Goal: Task Accomplishment & Management: Use online tool/utility

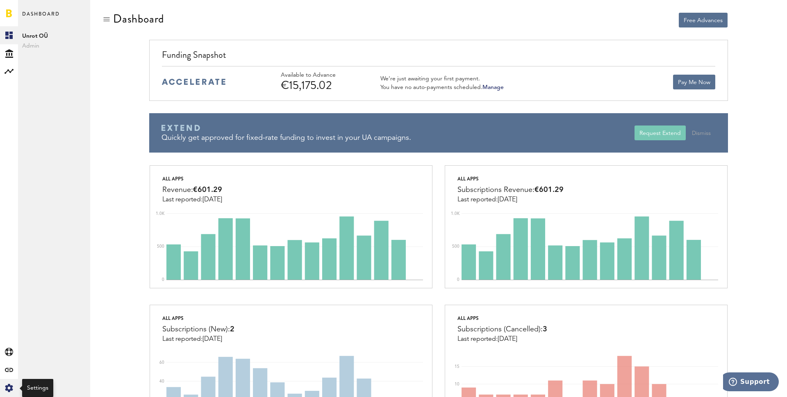
click at [9, 387] on icon "Created with Sketch." at bounding box center [9, 387] width 8 height 8
click at [49, 105] on link "Manage Users" at bounding box center [54, 107] width 72 height 18
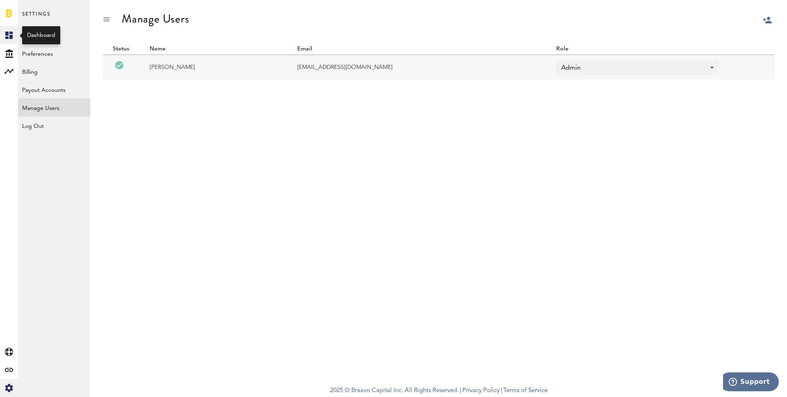
click at [8, 35] on icon at bounding box center [8, 35] width 7 height 7
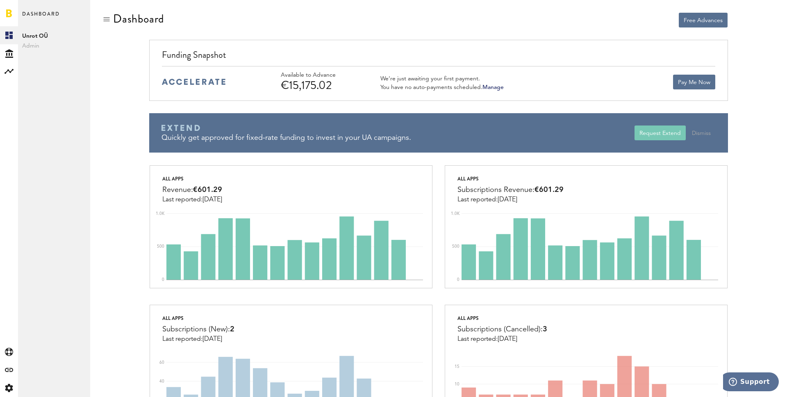
drag, startPoint x: 332, startPoint y: 88, endPoint x: 271, endPoint y: 88, distance: 60.6
click at [271, 88] on div "Available to Advance €15,175.02 We’re just awaiting your first payment. You hav…" at bounding box center [438, 81] width 553 height 31
click at [340, 84] on div "€15,175.02" at bounding box center [320, 85] width 78 height 13
drag, startPoint x: 342, startPoint y: 84, endPoint x: 288, endPoint y: 86, distance: 54.1
click at [288, 86] on div "€15,175.02" at bounding box center [320, 85] width 78 height 13
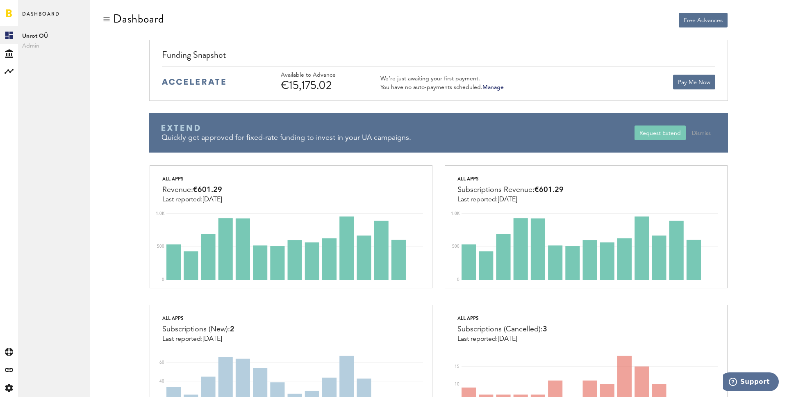
click at [343, 88] on div "€15,175.02" at bounding box center [320, 85] width 78 height 13
drag, startPoint x: 337, startPoint y: 88, endPoint x: 290, endPoint y: 88, distance: 46.3
click at [290, 88] on div "€15,175.02" at bounding box center [320, 85] width 78 height 13
click at [313, 86] on div "€15,175.02" at bounding box center [320, 85] width 78 height 13
drag, startPoint x: 333, startPoint y: 86, endPoint x: 286, endPoint y: 86, distance: 47.5
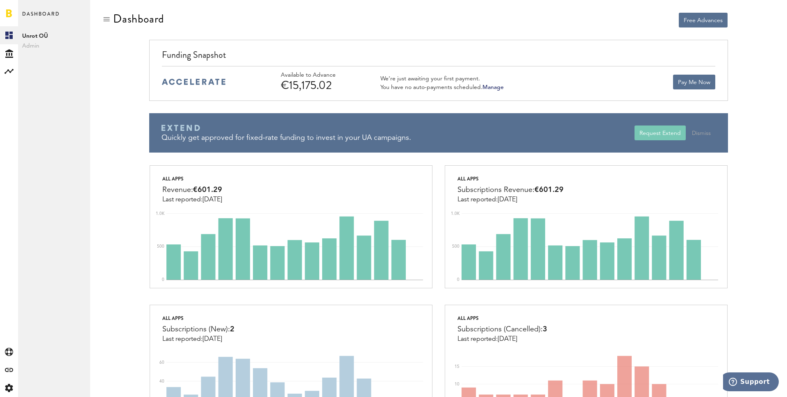
click at [286, 86] on div "€15,175.02" at bounding box center [320, 85] width 78 height 13
click at [310, 85] on div "€15,175.02" at bounding box center [320, 85] width 78 height 13
click at [330, 85] on div "€15,175.02" at bounding box center [320, 85] width 78 height 13
click at [319, 85] on div "€15,175.02" at bounding box center [320, 85] width 78 height 13
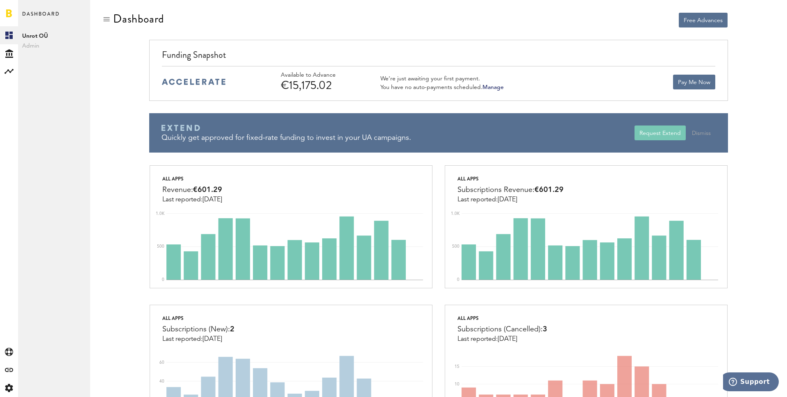
click at [319, 85] on div "€15,175.02" at bounding box center [320, 85] width 78 height 13
click at [320, 84] on div "€15,175.02" at bounding box center [320, 85] width 78 height 13
click at [546, 89] on div "Available to Advance €15,175.02 We’re just awaiting your first payment. You hav…" at bounding box center [498, 82] width 434 height 20
click at [491, 86] on link "Manage" at bounding box center [492, 87] width 21 height 6
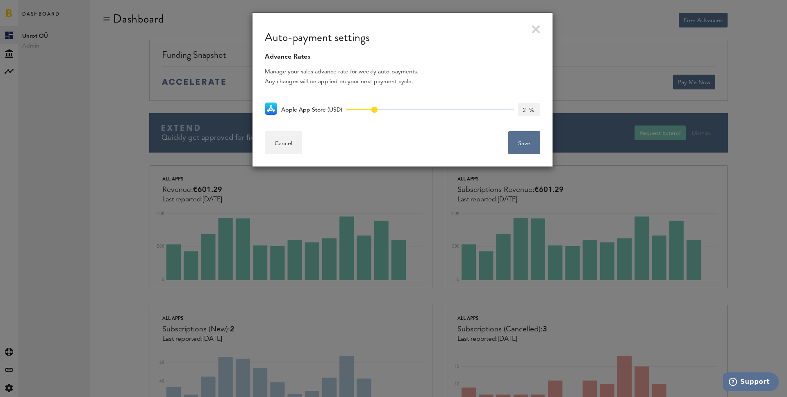
type input "1 %"
drag, startPoint x: 348, startPoint y: 109, endPoint x: 337, endPoint y: 110, distance: 11.2
click at [337, 110] on div "Apple App Store (USD) 0% 85% 0%" at bounding box center [402, 109] width 275 height 28
click at [533, 25] on link at bounding box center [535, 29] width 9 height 9
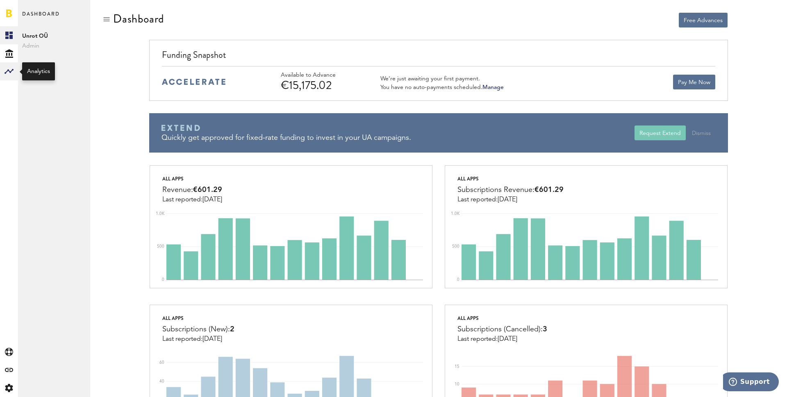
click at [4, 78] on div at bounding box center [9, 71] width 18 height 18
click at [56, 37] on link "Monetization" at bounding box center [54, 35] width 72 height 18
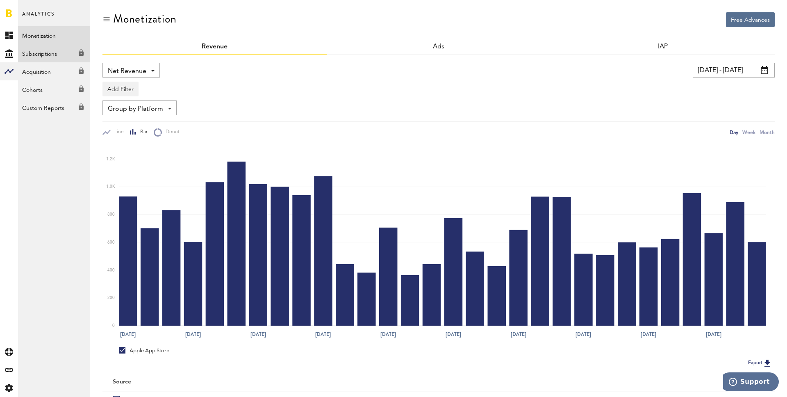
click at [79, 54] on icon at bounding box center [81, 52] width 5 height 7
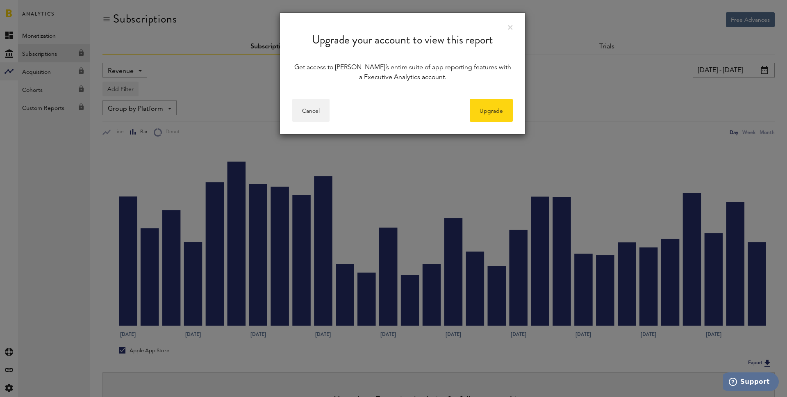
click at [507, 28] on div "Upgrade your account to view this report" at bounding box center [402, 34] width 245 height 42
click at [313, 113] on button "Cancel" at bounding box center [310, 110] width 37 height 23
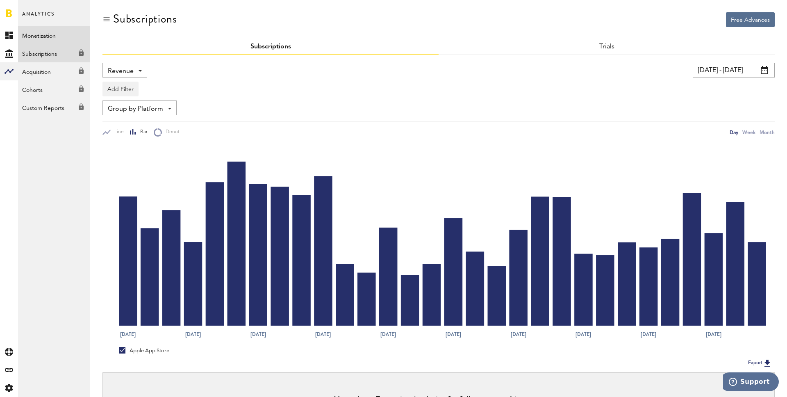
click at [60, 39] on link "Monetization" at bounding box center [54, 35] width 72 height 18
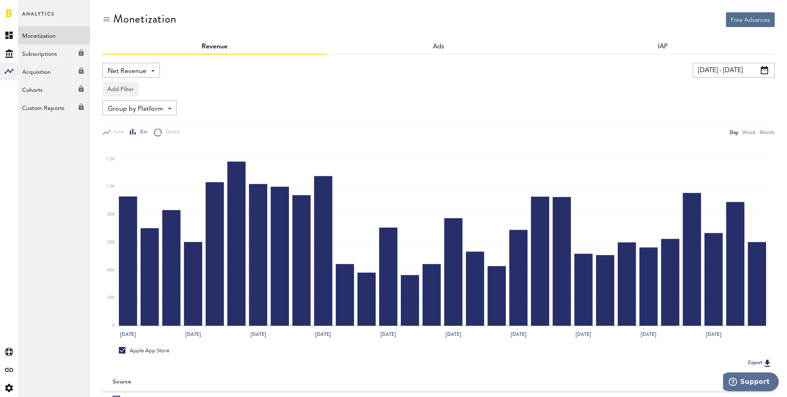
click at [165, 68] on div "Net Revenue Net Revenue Gross Revenue Profit" at bounding box center [264, 70] width 324 height 15
click at [146, 70] on div "Net Revenue Net Revenue Gross Revenue Profit" at bounding box center [130, 70] width 57 height 15
click at [144, 113] on span "Profit" at bounding box center [131, 119] width 41 height 14
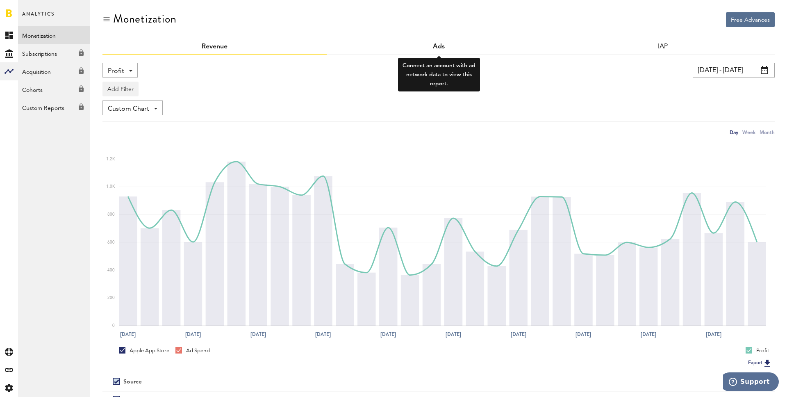
click at [443, 48] on span "Ads" at bounding box center [439, 46] width 12 height 7
click at [437, 45] on span "Ads" at bounding box center [439, 46] width 12 height 7
click at [660, 47] on link "IAP" at bounding box center [662, 46] width 11 height 7
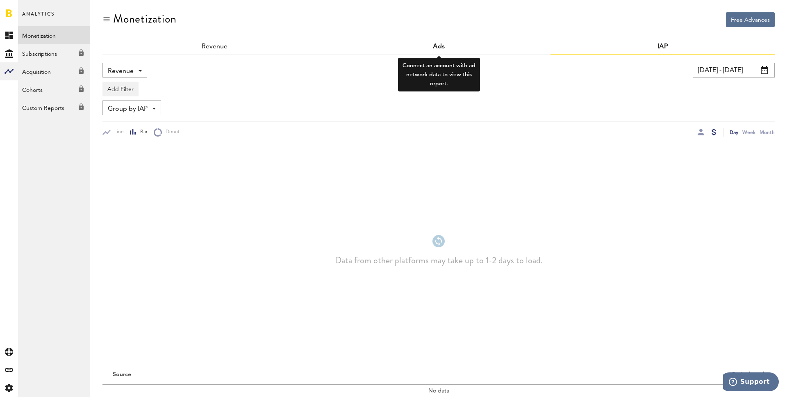
click at [440, 43] on span "Ads" at bounding box center [439, 46] width 12 height 7
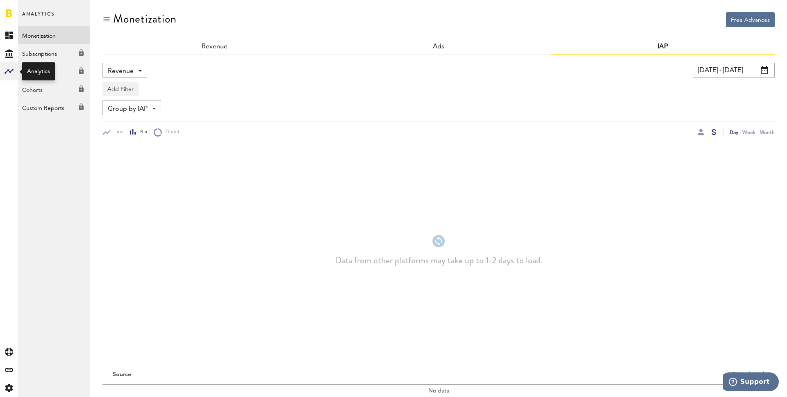
click at [6, 73] on rect at bounding box center [9, 71] width 10 height 10
click at [39, 32] on link "Monetization" at bounding box center [54, 35] width 72 height 18
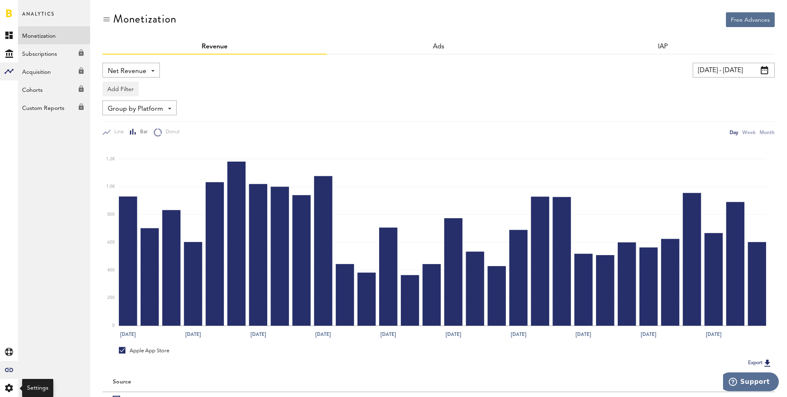
click at [8, 371] on icon at bounding box center [9, 369] width 8 height 4
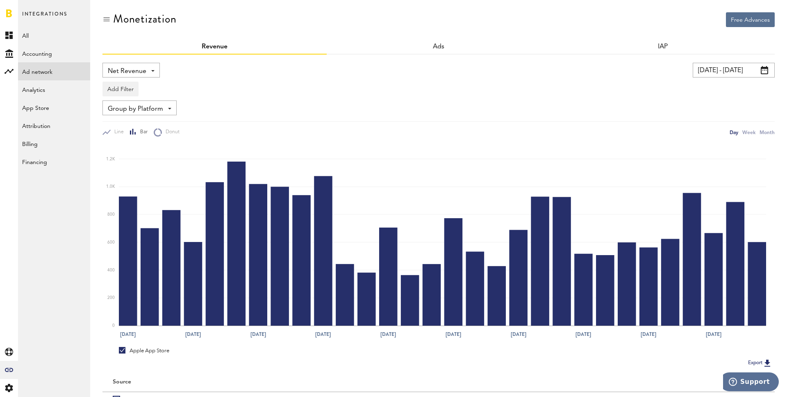
click at [54, 73] on link "Ad network" at bounding box center [54, 71] width 72 height 18
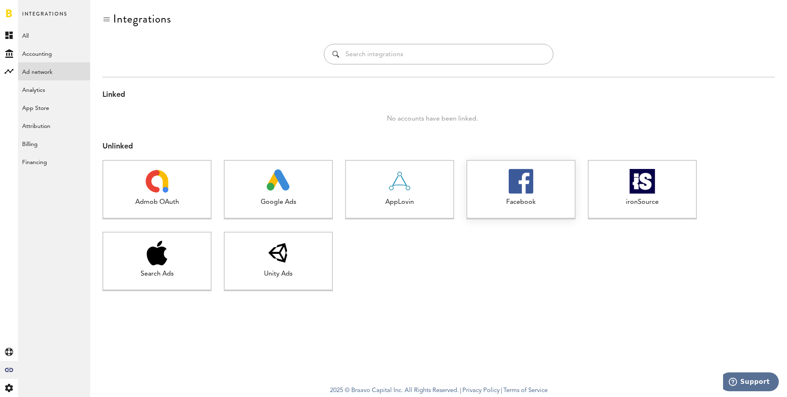
click at [529, 186] on img at bounding box center [520, 181] width 25 height 25
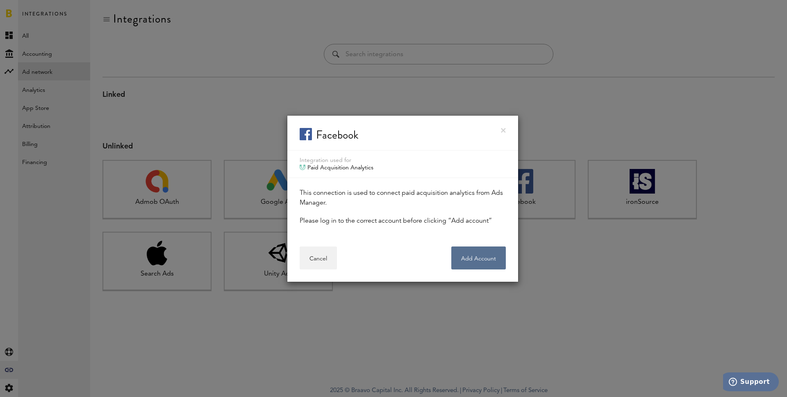
click at [504, 130] on link at bounding box center [503, 130] width 5 height 5
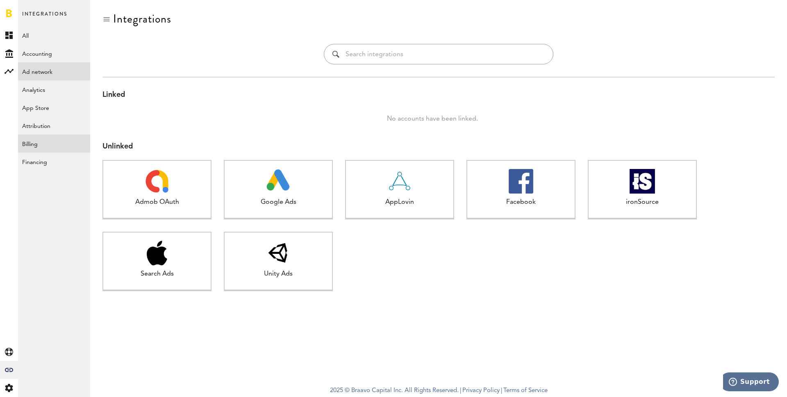
click at [29, 141] on link "Billing" at bounding box center [54, 143] width 72 height 18
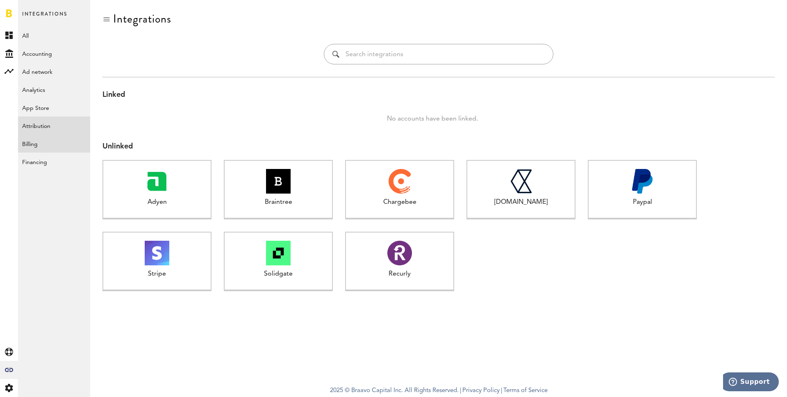
click at [57, 125] on link "Attribution" at bounding box center [54, 125] width 72 height 18
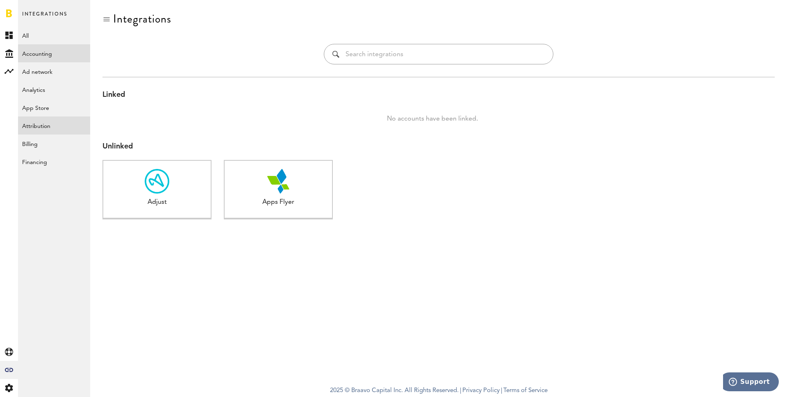
click at [47, 59] on link "Accounting" at bounding box center [54, 53] width 72 height 18
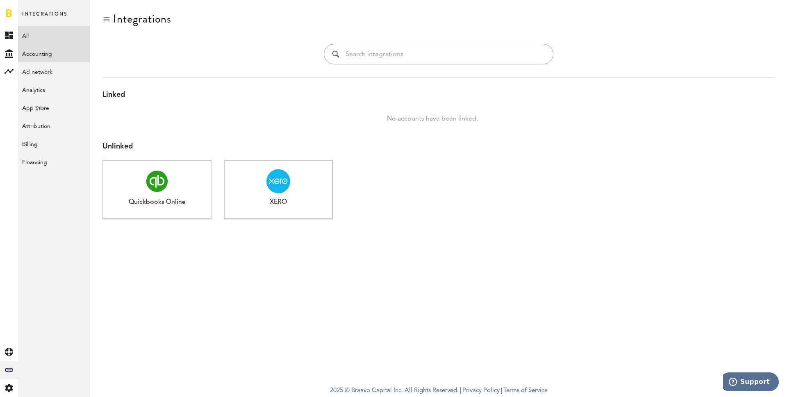
click at [38, 41] on link "All" at bounding box center [54, 35] width 72 height 18
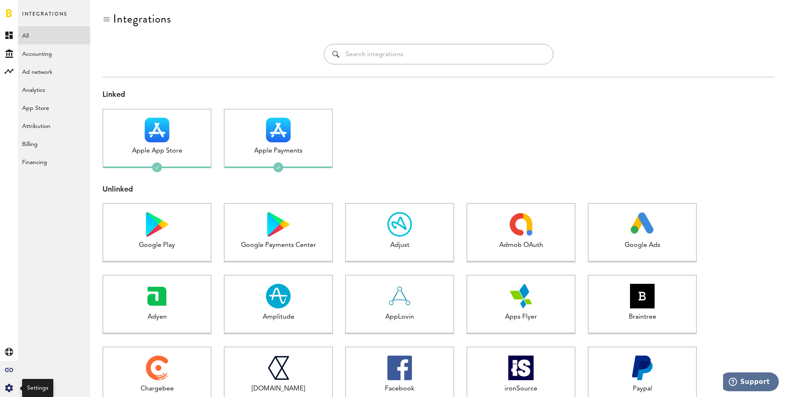
click at [8, 388] on icon "Created with Sketch." at bounding box center [9, 387] width 8 height 8
click at [61, 104] on link "Manage Users" at bounding box center [54, 107] width 72 height 18
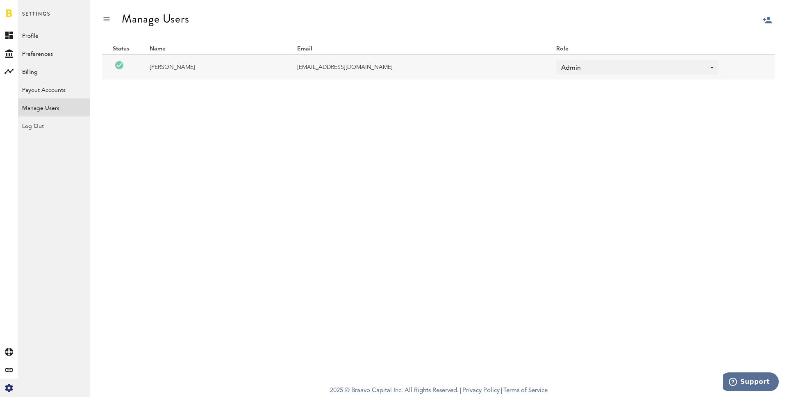
click at [786, 40] on div at bounding box center [787, 40] width 0 height 0
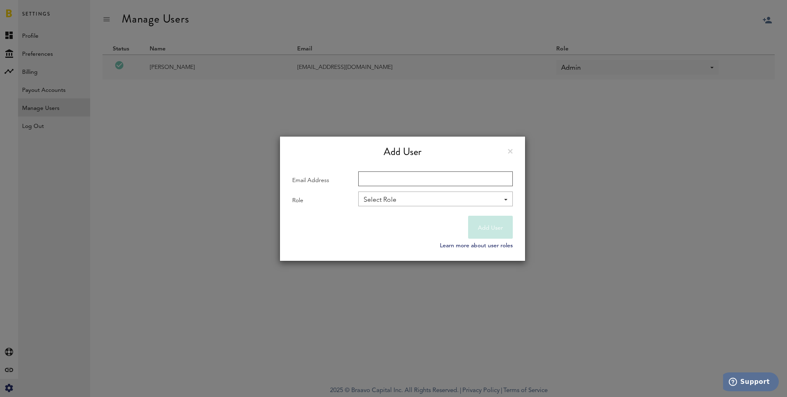
click at [400, 176] on input "Email Address" at bounding box center [435, 178] width 154 height 15
type input "[EMAIL_ADDRESS][DOMAIN_NAME]"
click at [421, 203] on div "Select Role" at bounding box center [431, 200] width 136 height 14
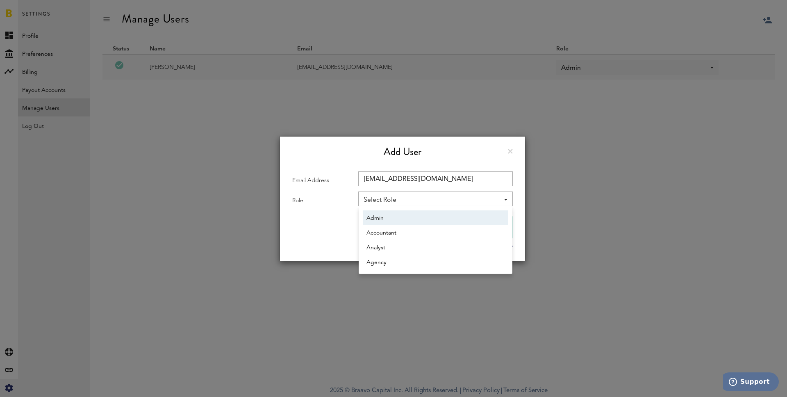
click at [393, 220] on span "Admin" at bounding box center [435, 218] width 138 height 14
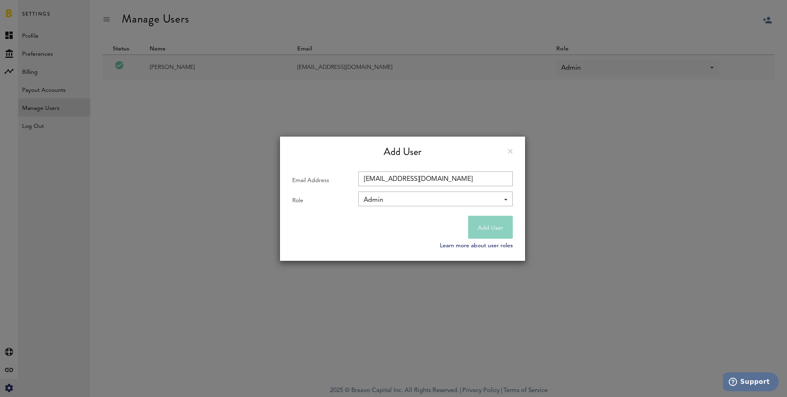
click at [483, 220] on button "Add User" at bounding box center [490, 226] width 45 height 23
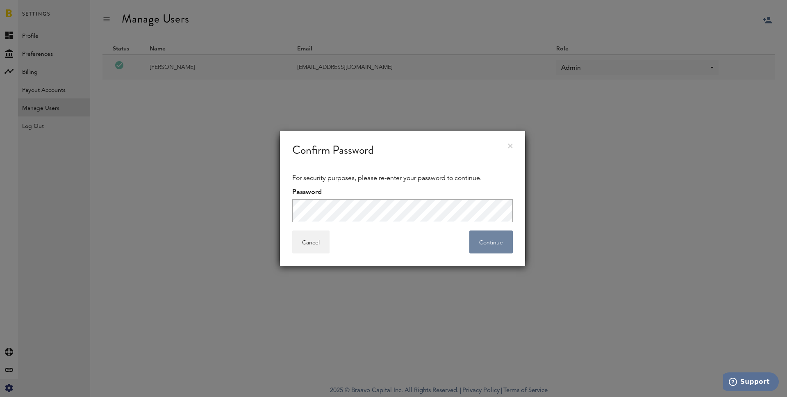
click at [481, 239] on button "Continue" at bounding box center [490, 241] width 43 height 23
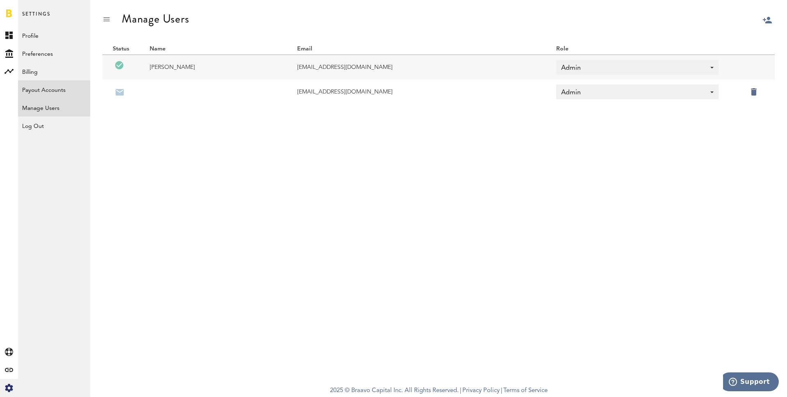
click at [49, 85] on link "Payout Accounts" at bounding box center [54, 89] width 72 height 18
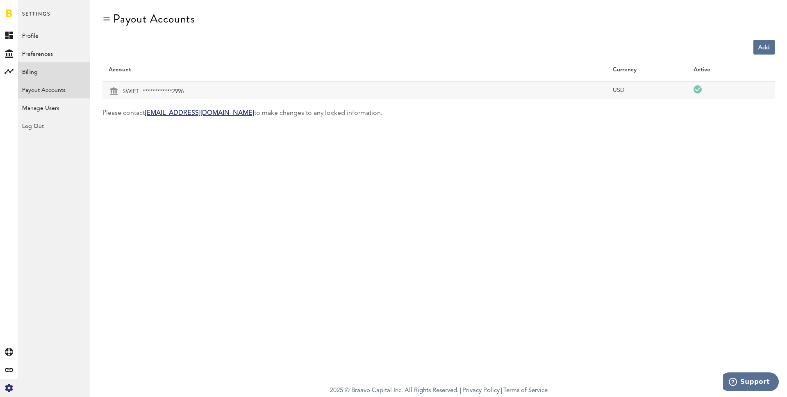
click at [47, 69] on link "Billing" at bounding box center [54, 71] width 72 height 18
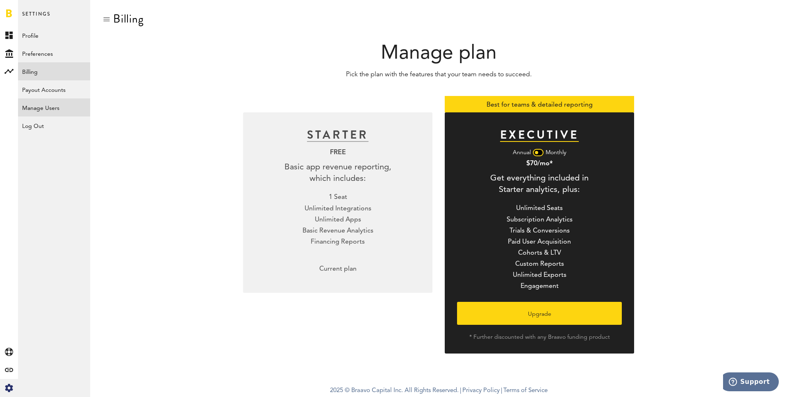
click at [60, 110] on link "Manage Users" at bounding box center [54, 107] width 72 height 18
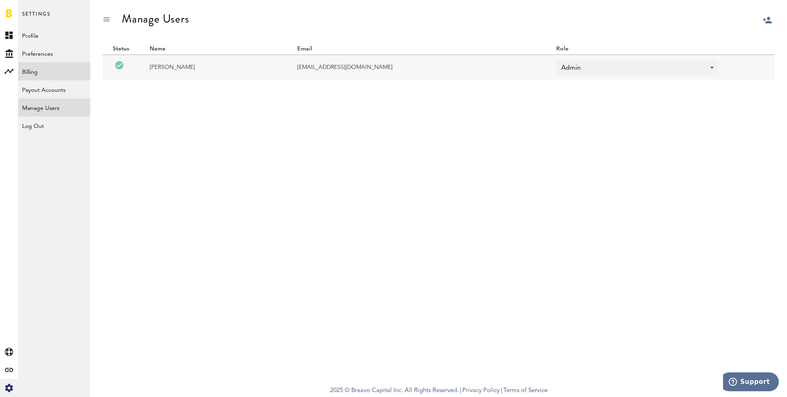
click at [48, 70] on link "Billing" at bounding box center [54, 71] width 72 height 18
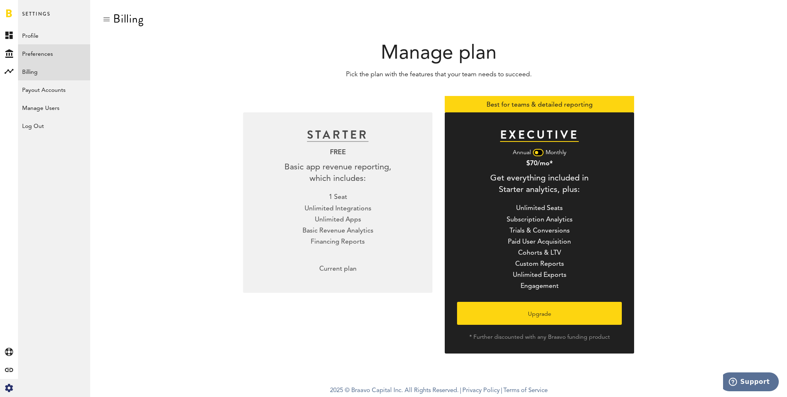
click at [44, 49] on link "Preferences" at bounding box center [54, 53] width 72 height 18
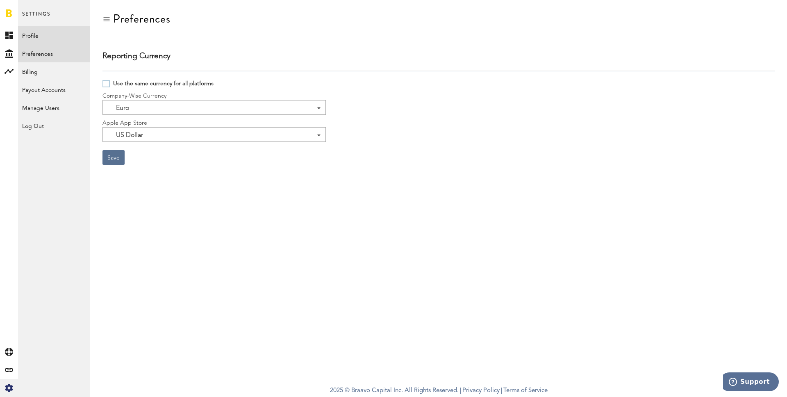
click at [41, 36] on link "Profile" at bounding box center [54, 35] width 72 height 18
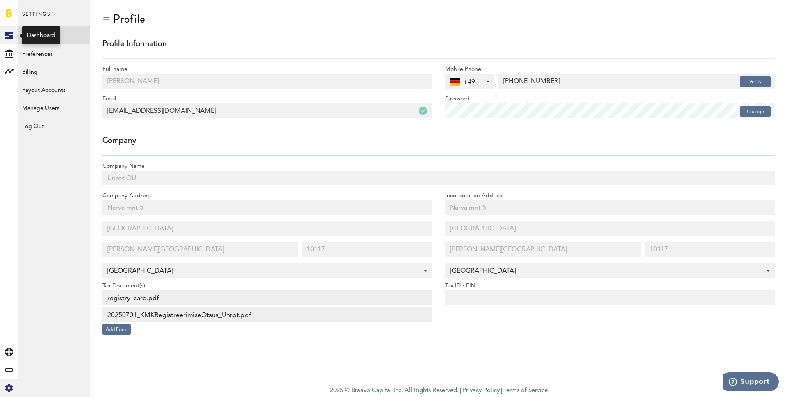
click at [7, 29] on link "Created with Sketch." at bounding box center [9, 35] width 18 height 18
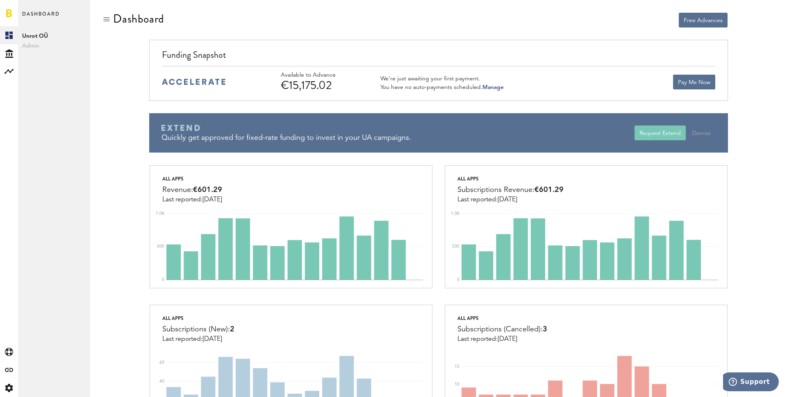
click at [497, 87] on link "Manage" at bounding box center [492, 87] width 21 height 6
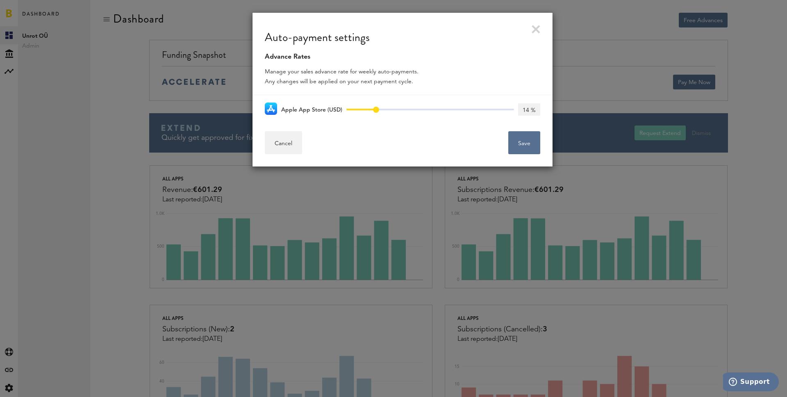
type input "15 %"
drag, startPoint x: 351, startPoint y: 109, endPoint x: 377, endPoint y: 109, distance: 26.6
click at [377, 109] on span at bounding box center [378, 110] width 6 height 6
click at [534, 29] on link at bounding box center [535, 29] width 9 height 9
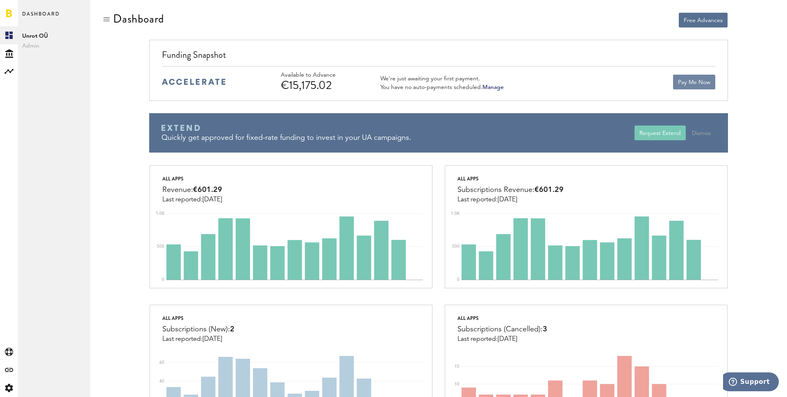
click at [682, 80] on button "Pay Me Now" at bounding box center [694, 82] width 42 height 15
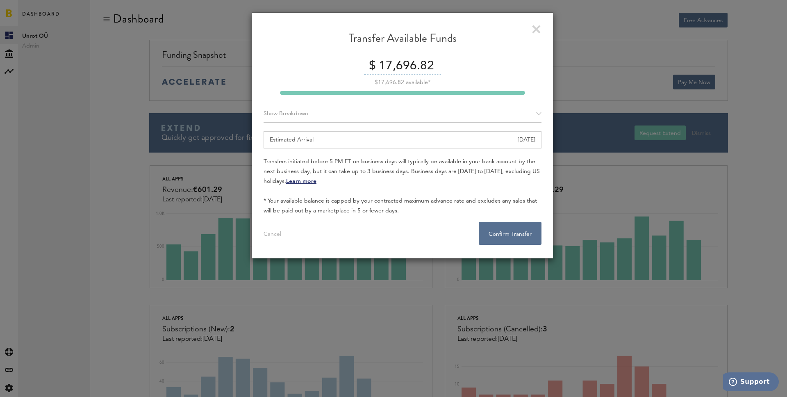
click at [420, 88] on div "$ 17,696.82 $17,696.82 available*" at bounding box center [402, 76] width 278 height 37
click at [423, 93] on div at bounding box center [402, 93] width 245 height 4
click at [398, 67] on input "17,696.82" at bounding box center [408, 66] width 64 height 17
click at [398, 62] on input "10000" at bounding box center [409, 66] width 44 height 17
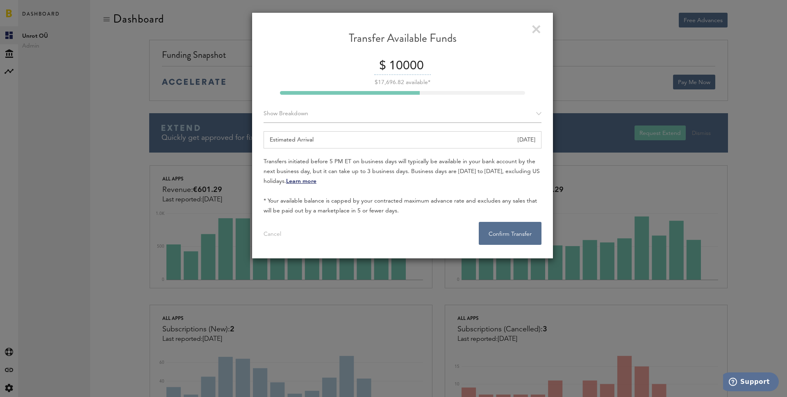
click at [398, 62] on input "10000" at bounding box center [409, 66] width 44 height 17
type input "5000"
click at [363, 137] on div "Estimated Arrival [DATE]" at bounding box center [402, 139] width 278 height 17
click at [501, 230] on button "Confirm Transfer . . ." at bounding box center [509, 233] width 63 height 23
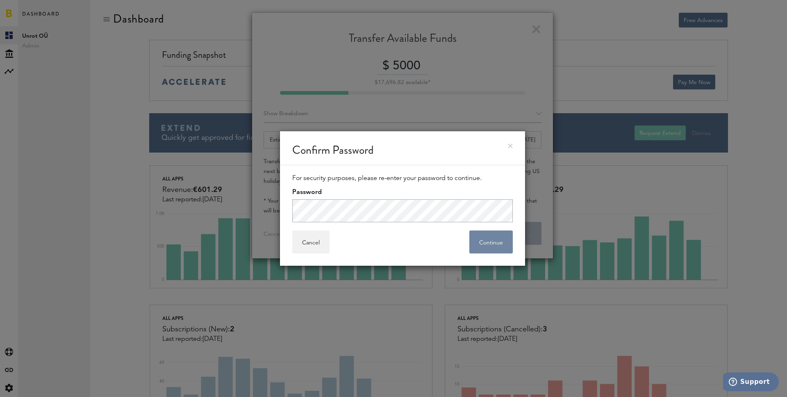
click at [490, 236] on button "Continue" at bounding box center [490, 241] width 43 height 23
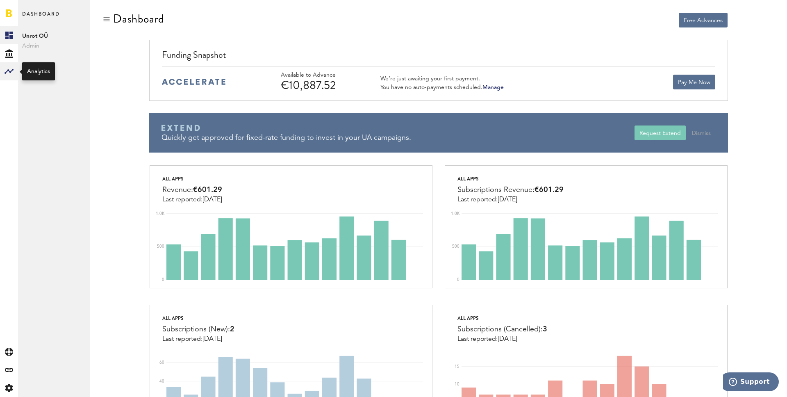
click at [5, 69] on rect at bounding box center [9, 71] width 10 height 10
click at [6, 384] on icon "Created with Sketch." at bounding box center [9, 387] width 8 height 8
click at [64, 104] on link "Manage Users" at bounding box center [54, 107] width 72 height 18
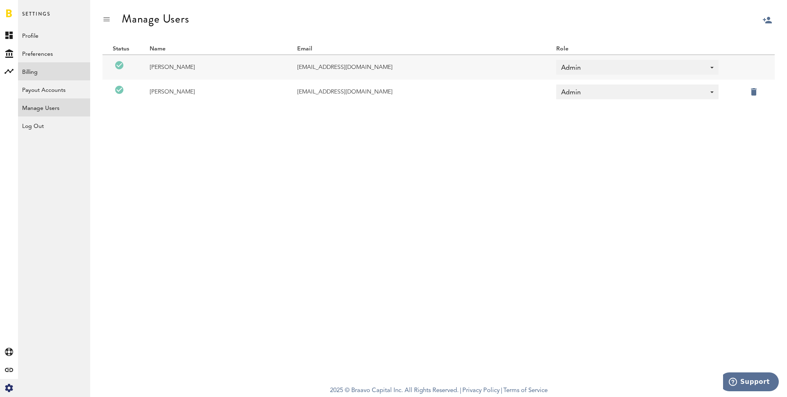
click at [47, 70] on link "Billing" at bounding box center [54, 71] width 72 height 18
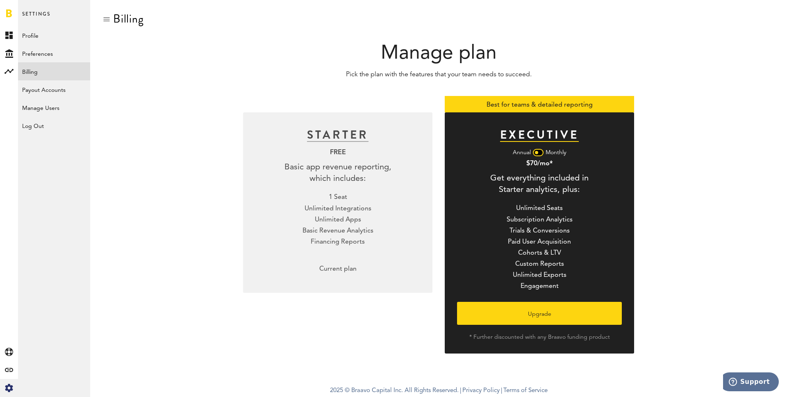
click at [539, 154] on div at bounding box center [538, 152] width 11 height 7
click at [8, 31] on link "Created with Sketch." at bounding box center [9, 35] width 18 height 18
